Goal: Information Seeking & Learning: Learn about a topic

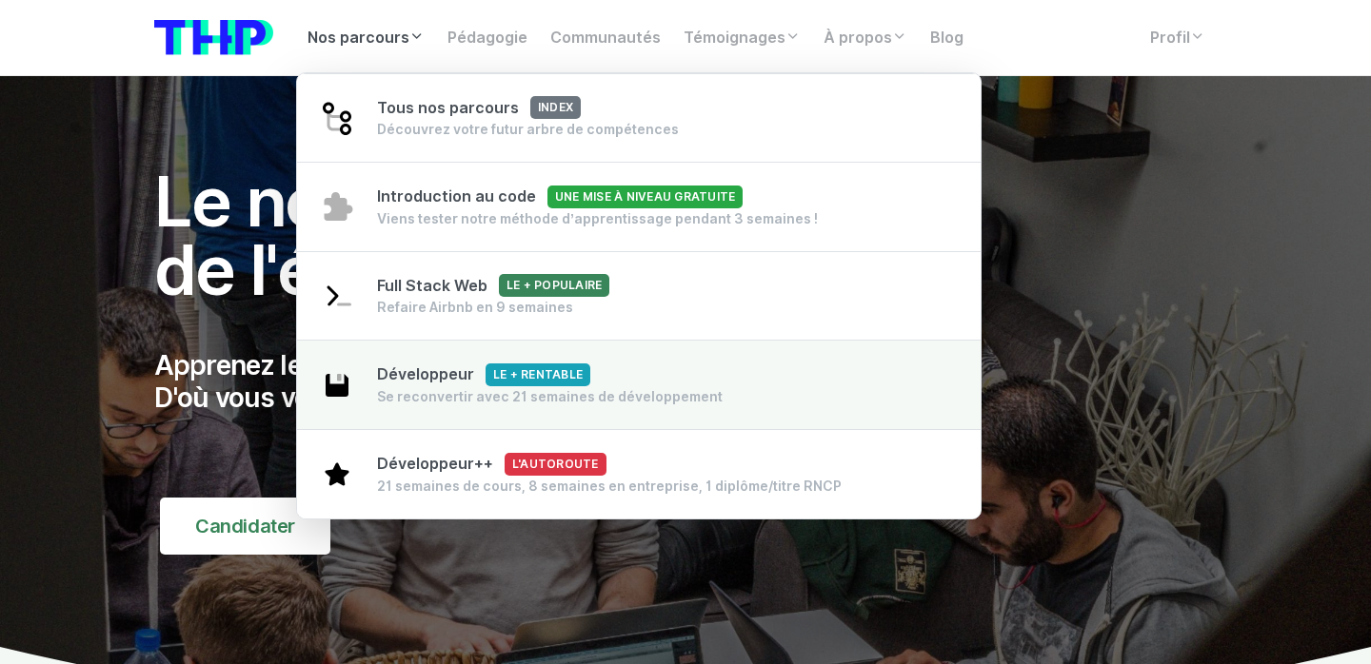
click at [439, 380] on span "Développeur Le + rentable" at bounding box center [483, 375] width 213 height 18
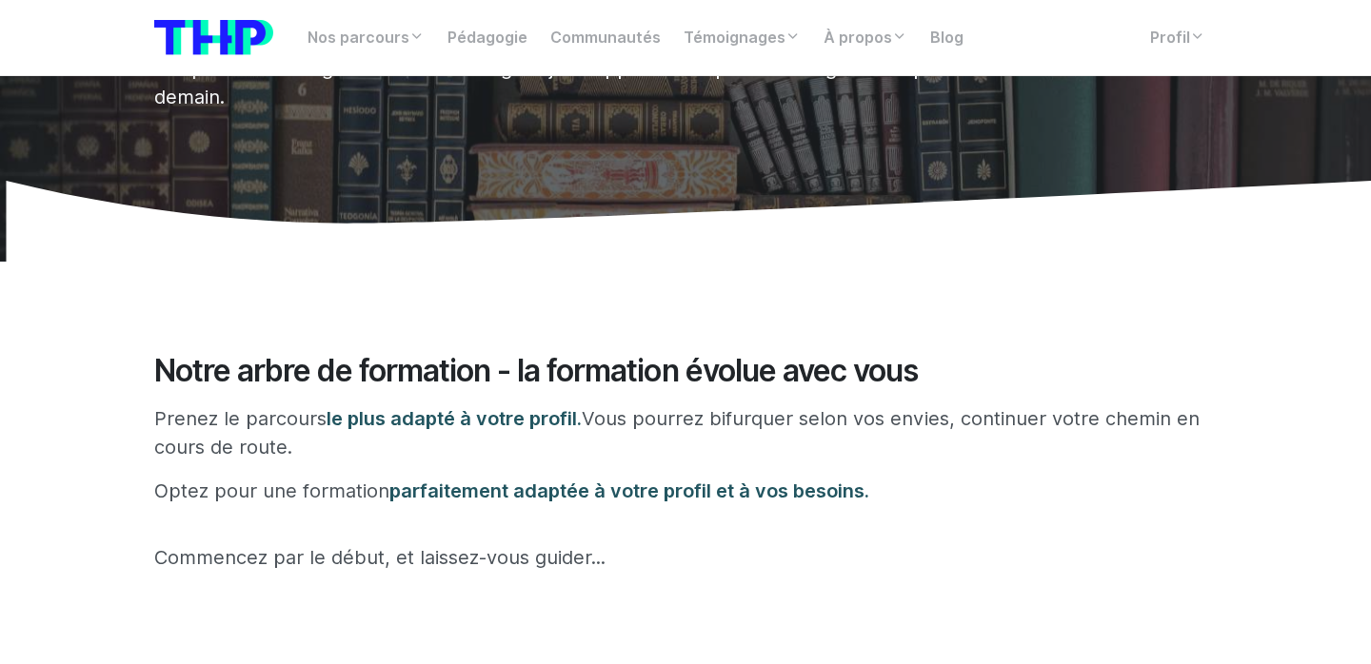
click at [515, 477] on p "Optez pour une formation parfaitement adaptée à votre profil et à vos besoins." at bounding box center [685, 491] width 1062 height 29
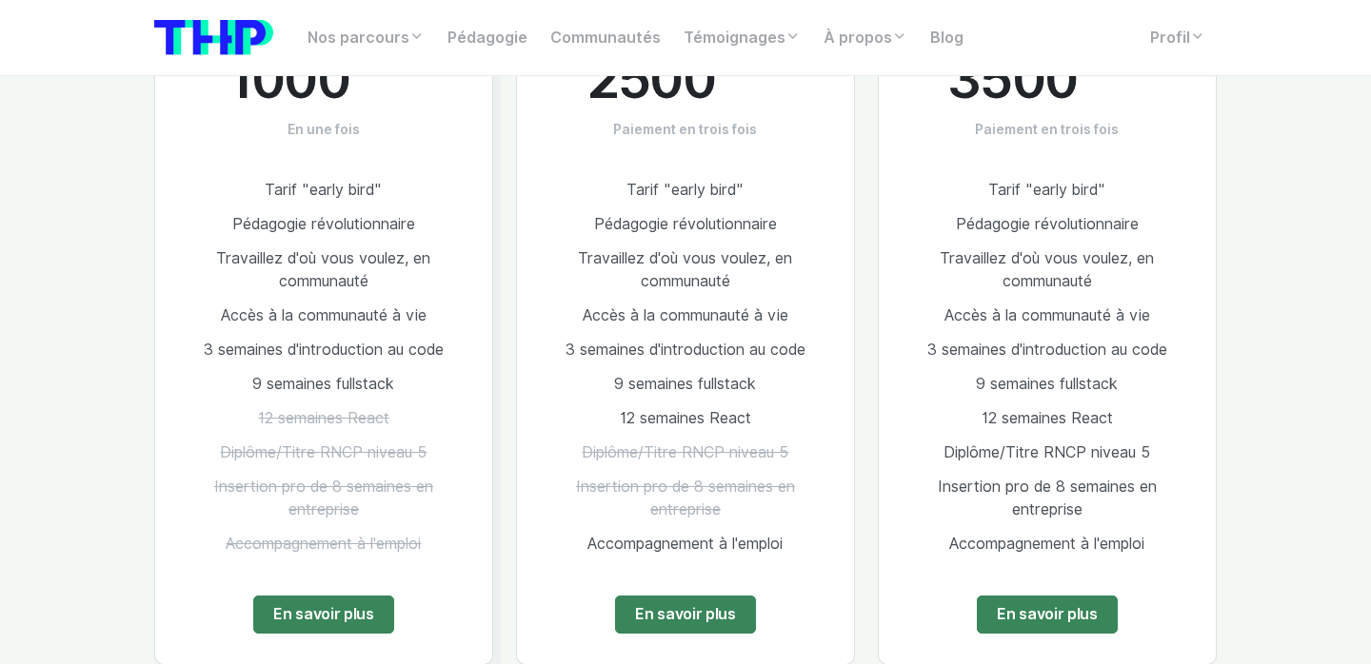
scroll to position [1159, 0]
drag, startPoint x: 635, startPoint y: 407, endPoint x: 749, endPoint y: 465, distance: 127.7
click at [746, 460] on ul "Tarif "early bird" Pédagogie révolutionnaire Travaillez d'où vous voulez, en co…" at bounding box center [685, 367] width 276 height 388
click at [749, 465] on li "Diplôme/Titre RNCP niveau 5" at bounding box center [685, 453] width 276 height 34
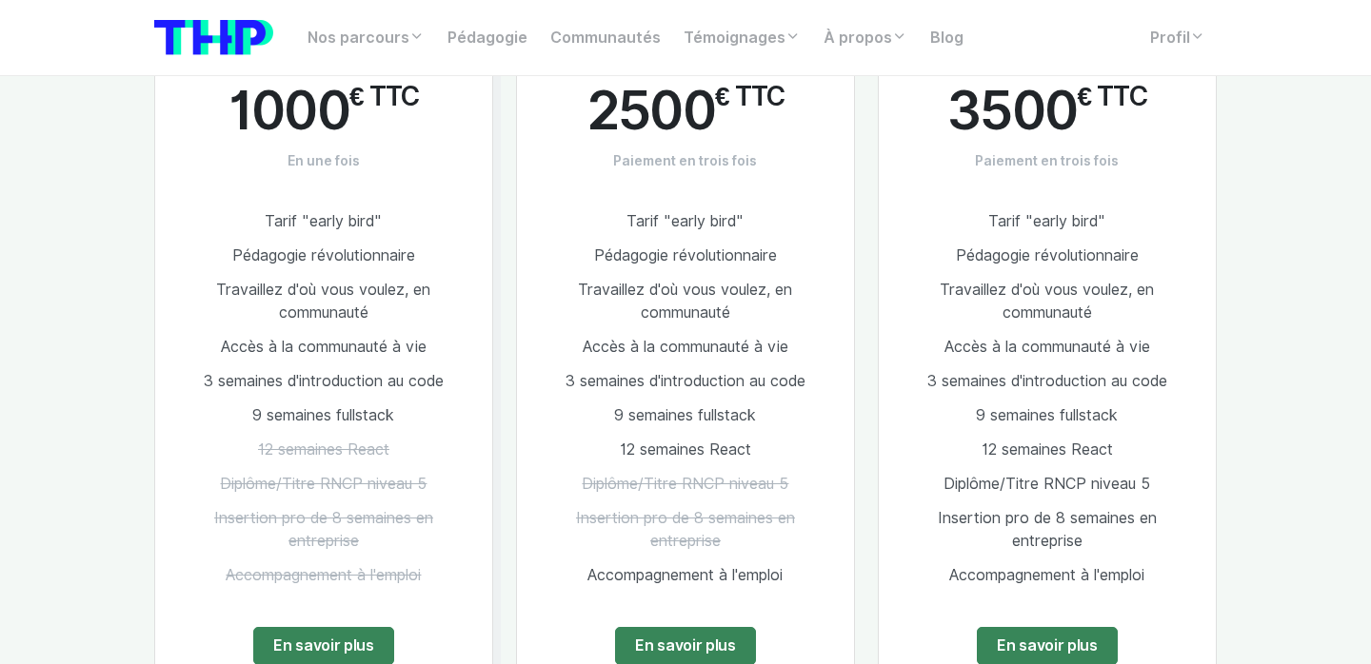
scroll to position [1132, 0]
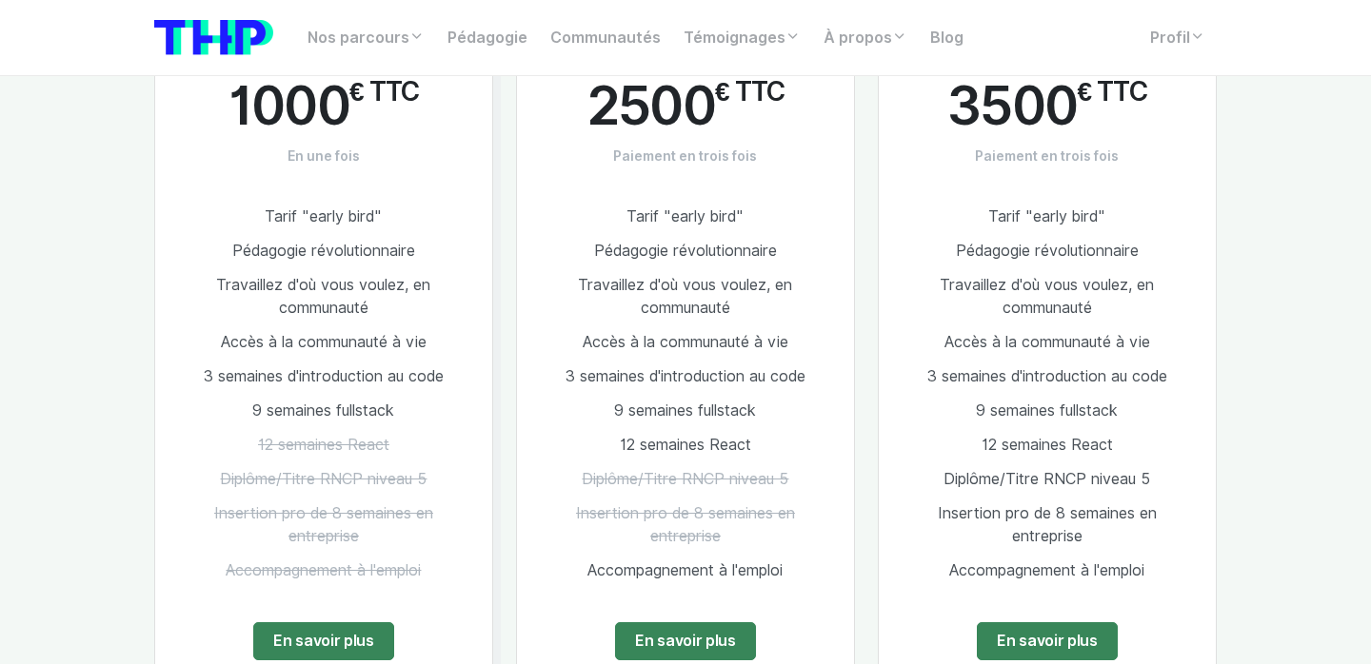
drag, startPoint x: 334, startPoint y: 175, endPoint x: 458, endPoint y: 466, distance: 316.5
click at [458, 466] on div "Le + populaire Full Stack Web 1000 € TTC En une fois Tarif "early bird" Pédagog…" at bounding box center [323, 340] width 339 height 701
click at [458, 466] on li "Diplôme/Titre RNCP niveau 5" at bounding box center [324, 480] width 276 height 34
drag, startPoint x: 601, startPoint y: 409, endPoint x: 742, endPoint y: 541, distance: 192.6
click at [742, 541] on ul "Tarif "early bird" Pédagogie révolutionnaire Travaillez d'où vous voulez, en co…" at bounding box center [685, 394] width 276 height 388
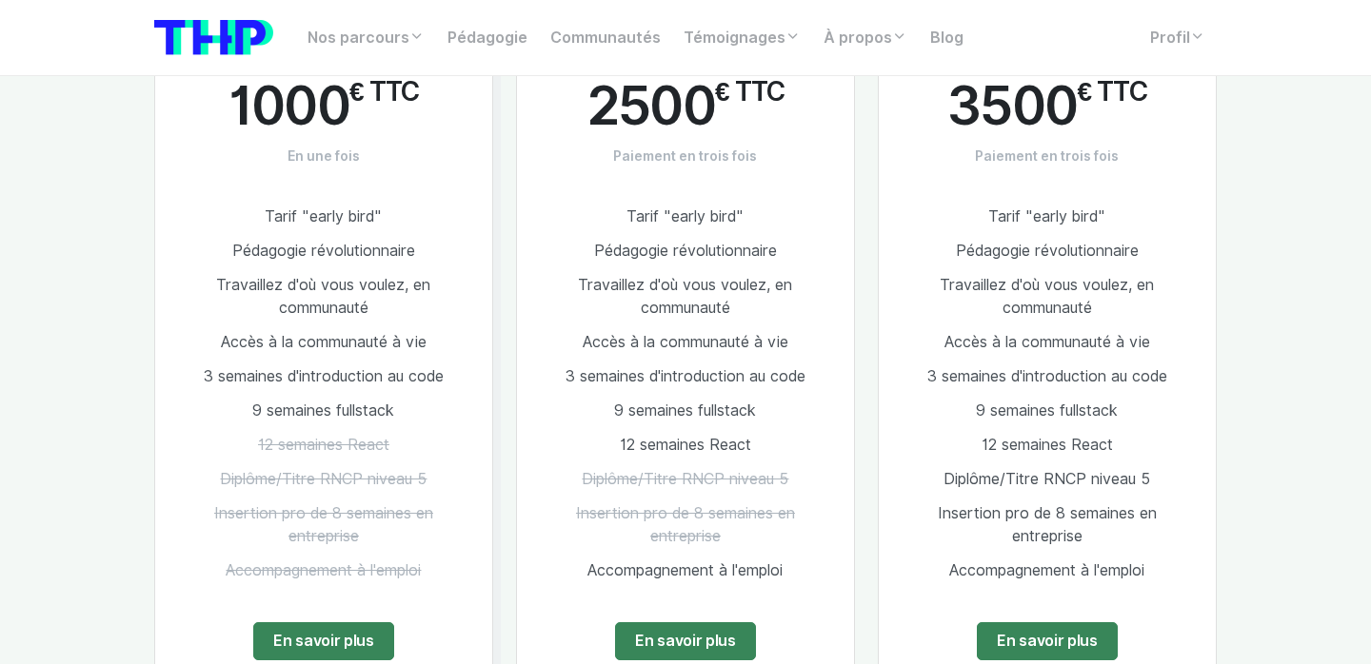
click at [742, 541] on li "Insertion pro de 8 semaines en entreprise" at bounding box center [685, 525] width 276 height 57
drag, startPoint x: 742, startPoint y: 541, endPoint x: 659, endPoint y: 520, distance: 85.4
click at [659, 520] on li "Insertion pro de 8 semaines en entreprise" at bounding box center [685, 525] width 276 height 57
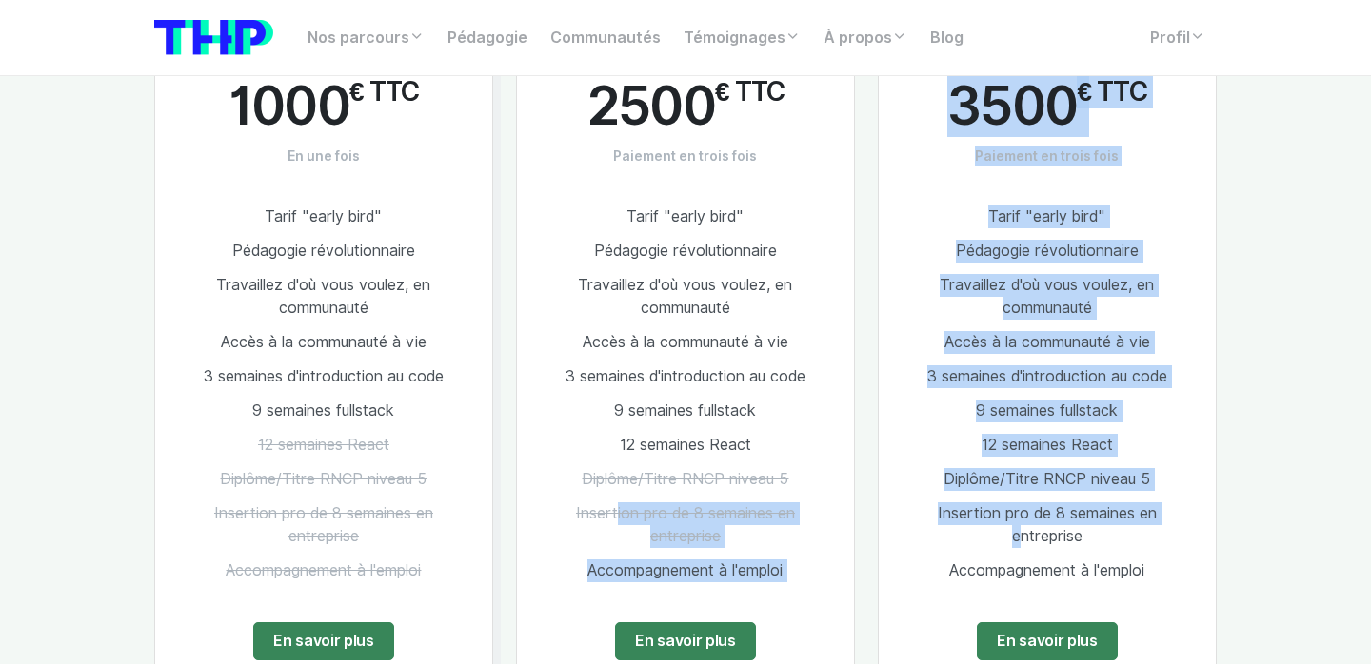
drag, startPoint x: 619, startPoint y: 513, endPoint x: 969, endPoint y: 525, distance: 350.5
click at [969, 525] on div "Le + populaire Full Stack Web 1000 € TTC En une fois Tarif "early bird" Pédagog…" at bounding box center [685, 329] width 1085 height 769
click at [969, 525] on li "Insertion pro de 8 semaines en entreprise" at bounding box center [1047, 525] width 276 height 57
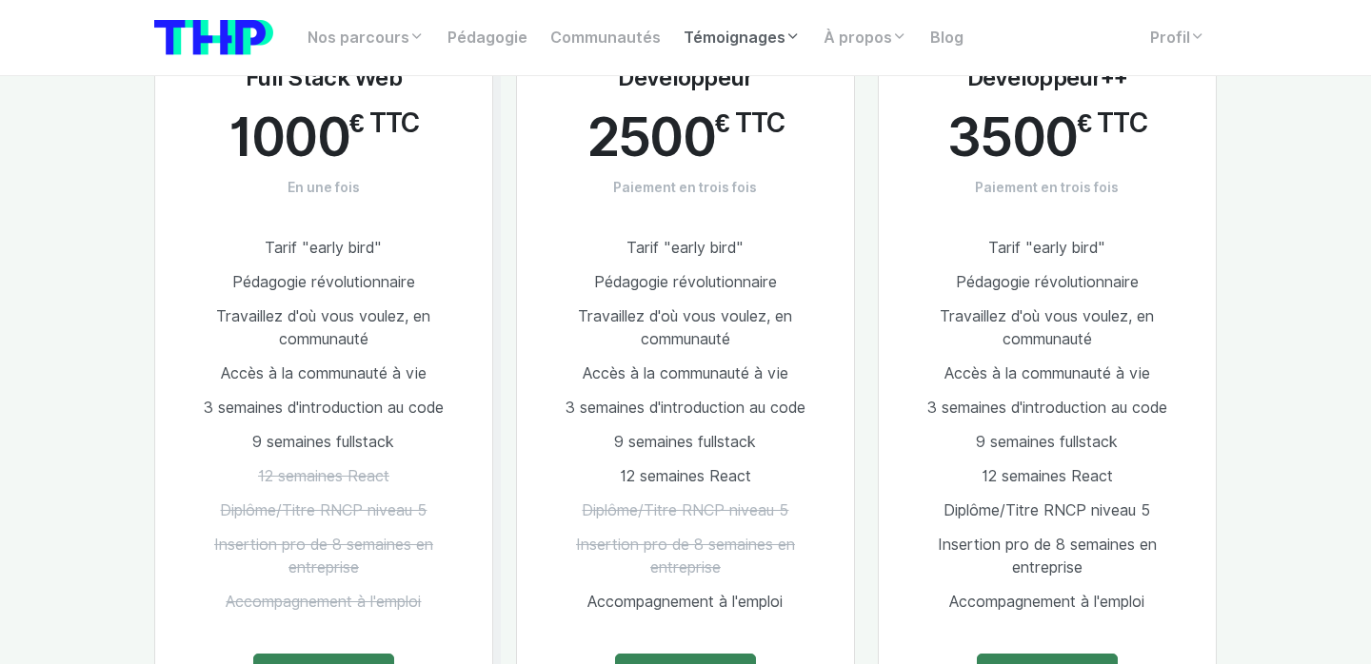
scroll to position [1107, 0]
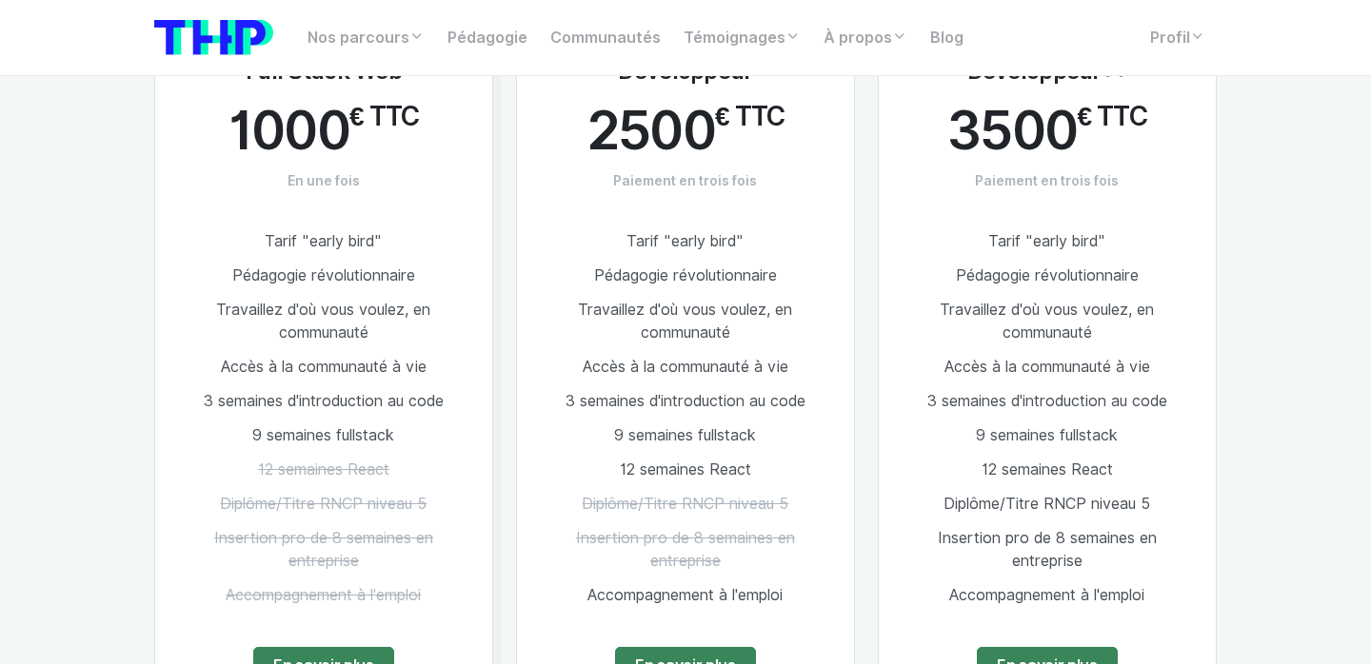
drag, startPoint x: 619, startPoint y: 198, endPoint x: 841, endPoint y: 583, distance: 444.0
click at [841, 583] on div "Développeur 2500 € TTC Paiement en trois fois Tarif "early bird" Pédagogie révo…" at bounding box center [685, 365] width 339 height 701
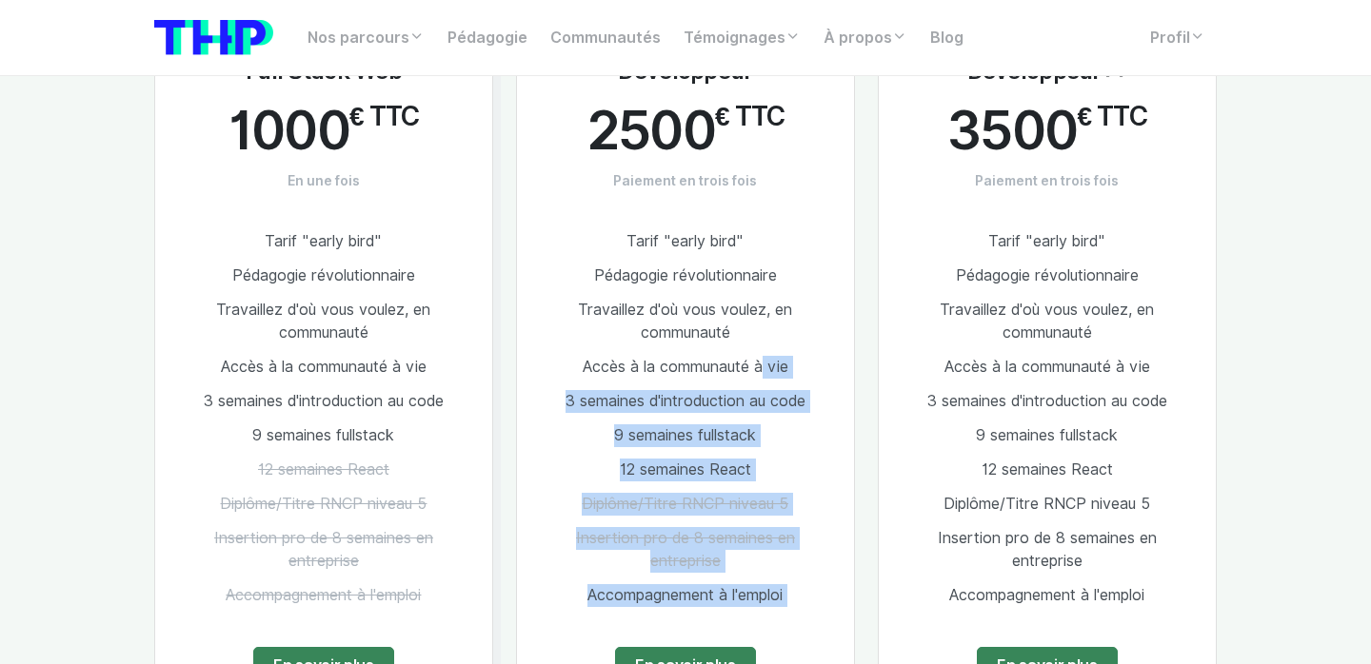
drag, startPoint x: 841, startPoint y: 583, endPoint x: 755, endPoint y: 369, distance: 229.8
click at [755, 369] on div "Développeur 2500 € TTC Paiement en trois fois Tarif "early bird" Pédagogie révo…" at bounding box center [685, 365] width 339 height 701
click at [755, 369] on span "Accès à la communauté à vie" at bounding box center [686, 367] width 206 height 18
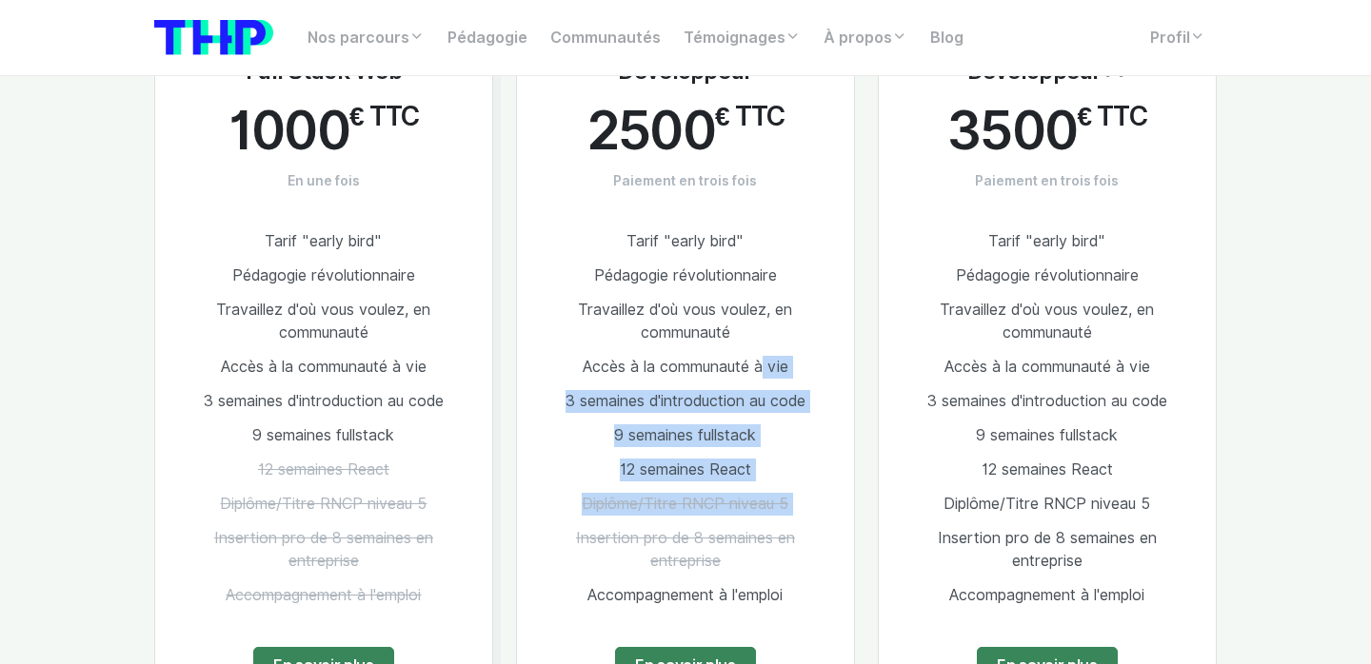
drag, startPoint x: 755, startPoint y: 369, endPoint x: 787, endPoint y: 510, distance: 144.6
click at [787, 510] on ul "Tarif "early bird" Pédagogie révolutionnaire Travaillez d'où vous voulez, en co…" at bounding box center [685, 419] width 276 height 388
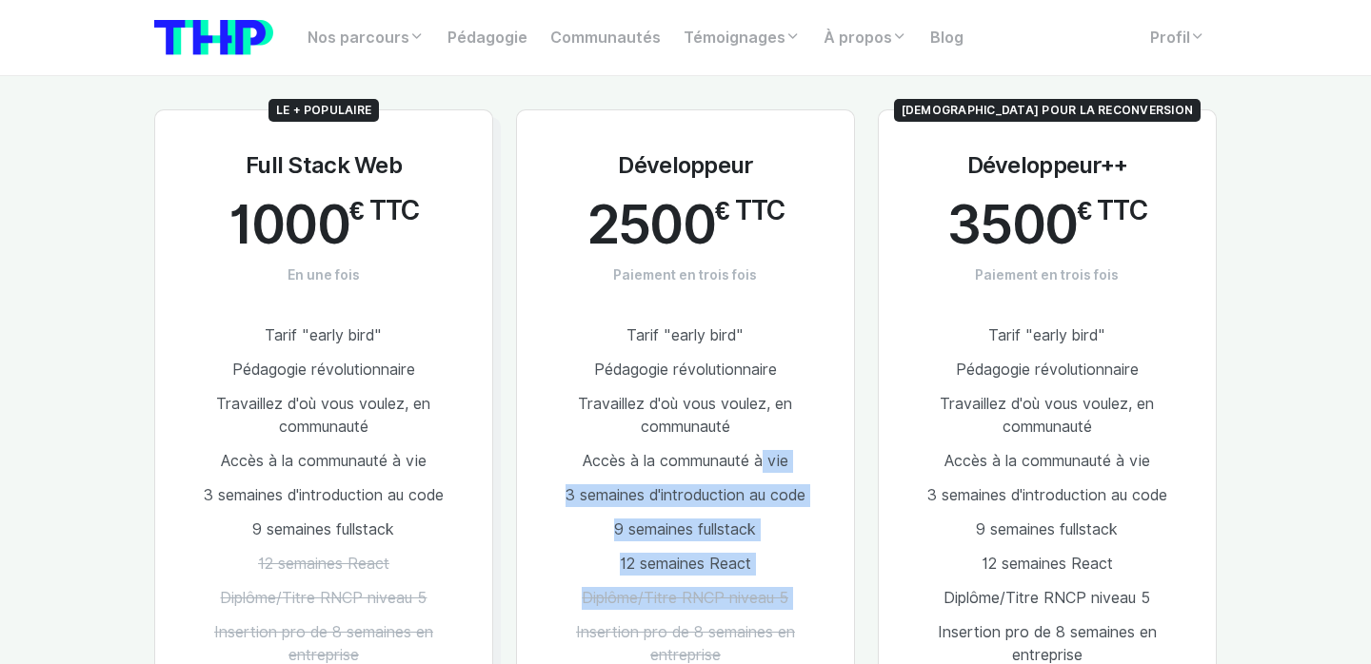
scroll to position [1011, 0]
